Goal: Task Accomplishment & Management: Complete application form

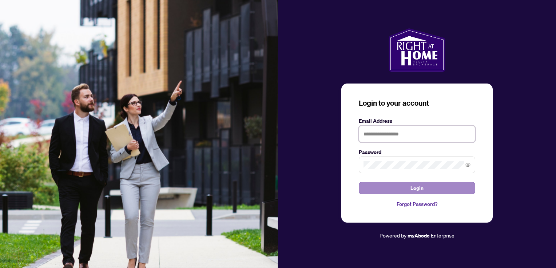
type input "**********"
click at [423, 190] on span "Login" at bounding box center [416, 189] width 13 height 12
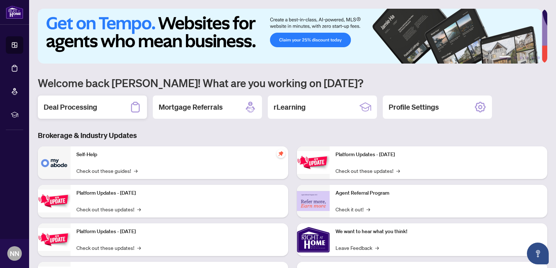
click at [93, 108] on h2 "Deal Processing" at bounding box center [70, 107] width 53 height 10
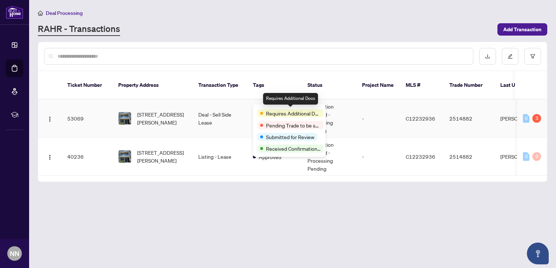
click at [267, 110] on span "Requires Additional Docs" at bounding box center [293, 114] width 55 height 8
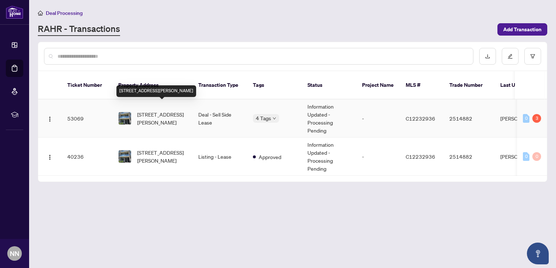
click at [173, 111] on span "[STREET_ADDRESS][PERSON_NAME]" at bounding box center [161, 119] width 49 height 16
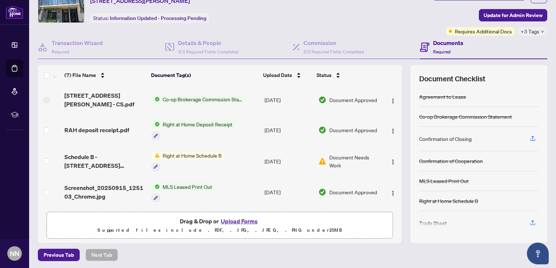
scroll to position [35, 0]
click at [397, 189] on div "(7) File Name Document Tag(s) Upload Date Status [STREET_ADDRESS][PERSON_NAME] …" at bounding box center [292, 154] width 509 height 178
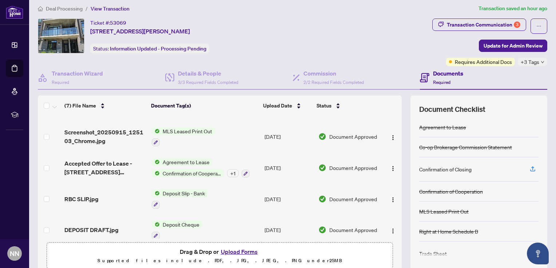
scroll to position [0, 0]
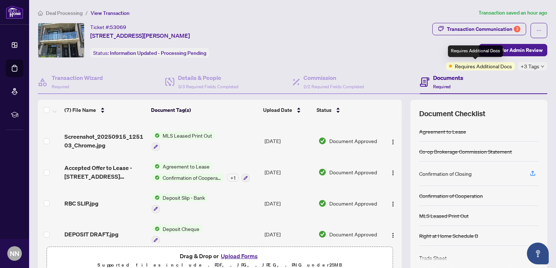
click at [475, 67] on span "Requires Additional Docs" at bounding box center [483, 66] width 57 height 8
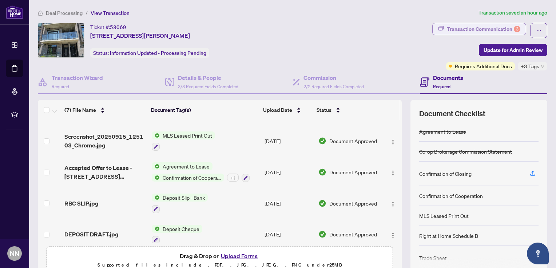
click at [470, 29] on div "Transaction Communication 3" at bounding box center [483, 29] width 73 height 12
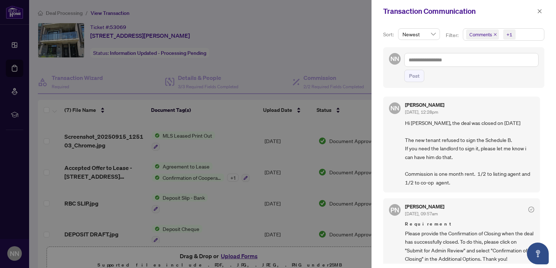
click at [309, 46] on div at bounding box center [278, 134] width 556 height 268
click at [540, 9] on icon "close" at bounding box center [539, 11] width 5 height 5
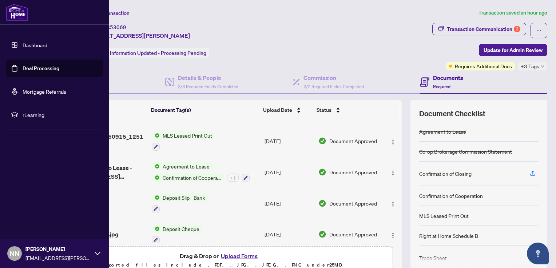
click at [39, 47] on link "Dashboard" at bounding box center [35, 45] width 25 height 7
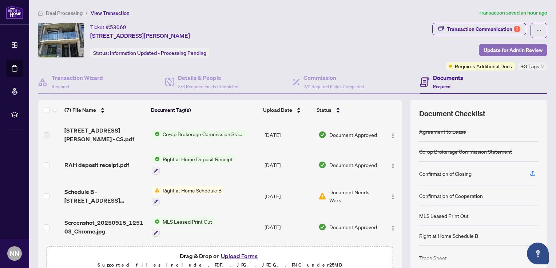
click at [492, 49] on span "Update for Admin Review" at bounding box center [512, 50] width 59 height 12
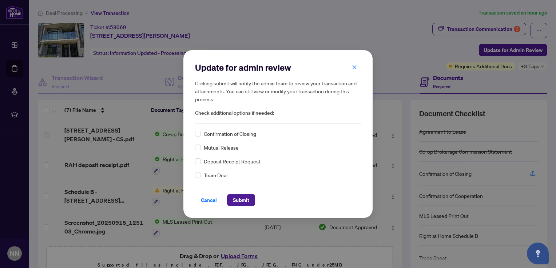
click at [458, 29] on div "Update for admin review Clicking submit will notify the admin team to review yo…" at bounding box center [278, 134] width 556 height 268
click at [354, 68] on icon "close" at bounding box center [355, 67] width 4 height 4
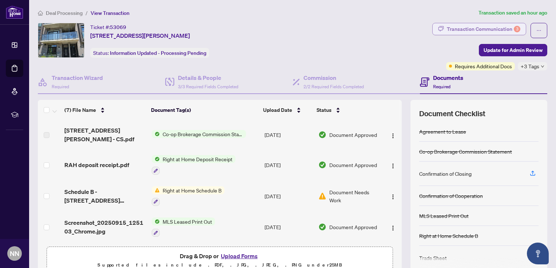
click at [464, 28] on div "Transaction Communication 3" at bounding box center [483, 29] width 73 height 12
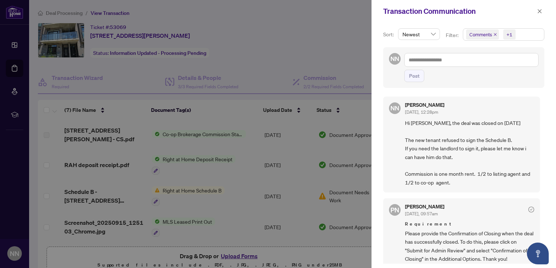
click at [296, 32] on div at bounding box center [278, 134] width 556 height 268
click at [537, 11] on icon "close" at bounding box center [539, 11] width 5 height 5
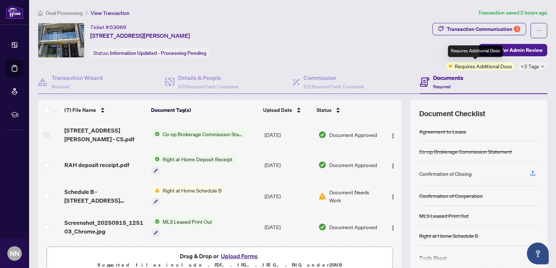
click at [462, 68] on span "Requires Additional Docs" at bounding box center [483, 66] width 57 height 8
click at [462, 63] on span "Requires Additional Docs" at bounding box center [483, 66] width 57 height 8
